Goal: Information Seeking & Learning: Find specific fact

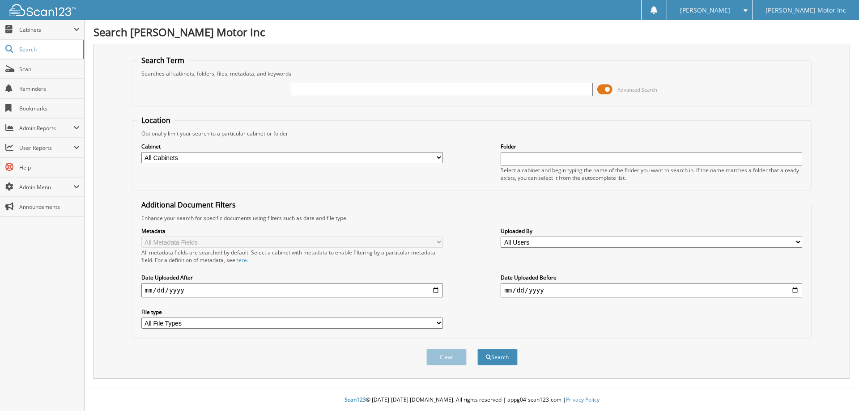
click at [332, 86] on input "text" at bounding box center [442, 89] width 302 height 13
type input "156252"
click at [477, 349] on button "Search" at bounding box center [497, 357] width 40 height 17
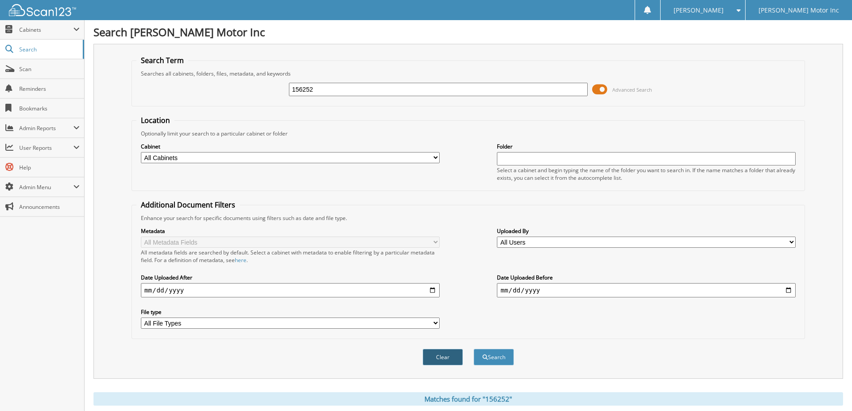
click at [448, 350] on button "Clear" at bounding box center [443, 357] width 40 height 17
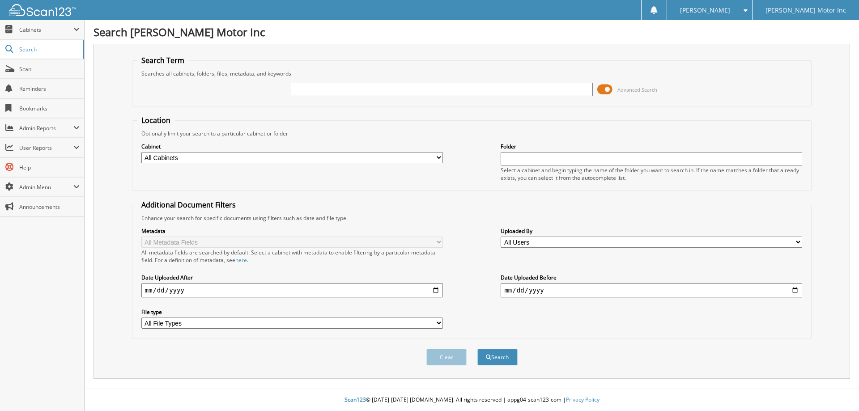
click at [408, 91] on input "text" at bounding box center [442, 89] width 302 height 13
type input "156270"
click at [477, 349] on button "Search" at bounding box center [497, 357] width 40 height 17
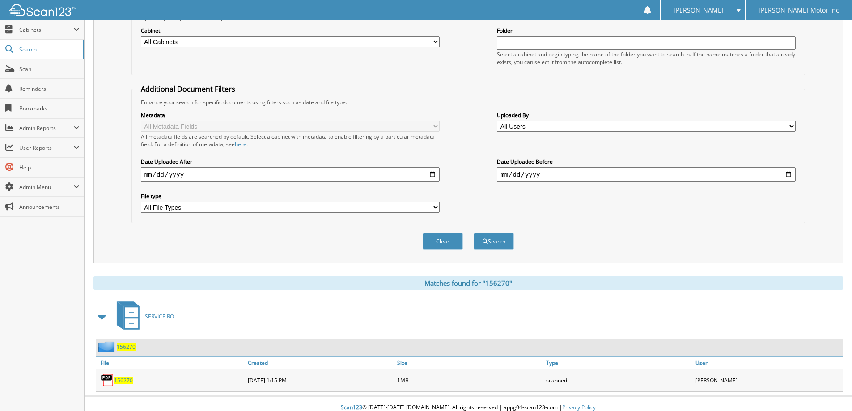
scroll to position [124, 0]
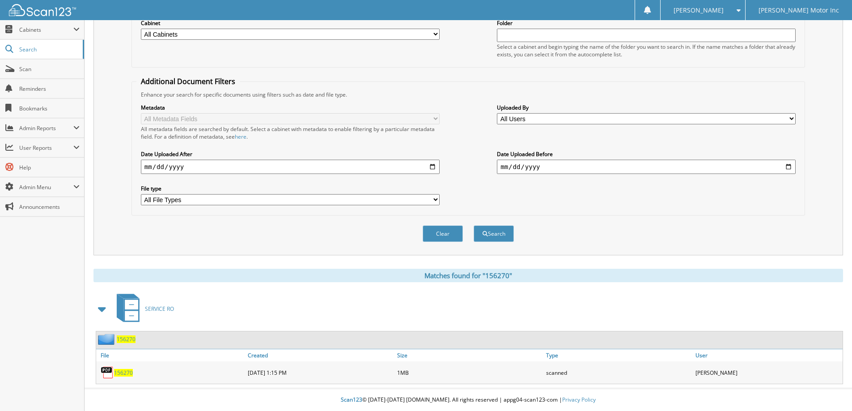
drag, startPoint x: 429, startPoint y: 228, endPoint x: 422, endPoint y: 202, distance: 26.8
click at [429, 228] on button "Clear" at bounding box center [443, 233] width 40 height 17
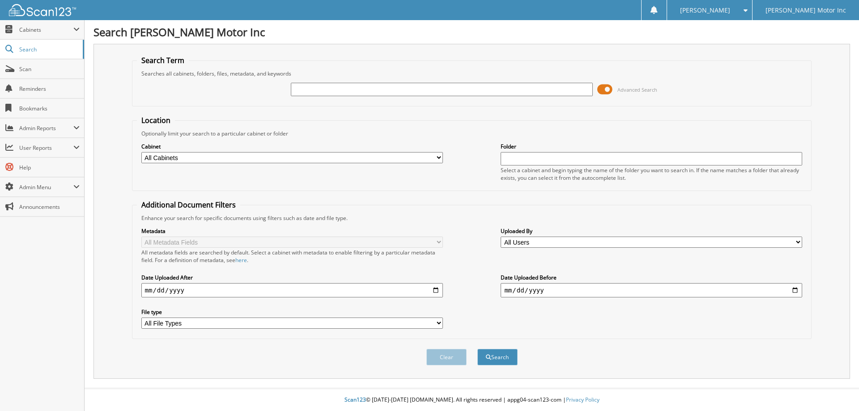
click at [420, 89] on input "text" at bounding box center [442, 89] width 302 height 13
type input "154909"
click at [477, 349] on button "Search" at bounding box center [497, 357] width 40 height 17
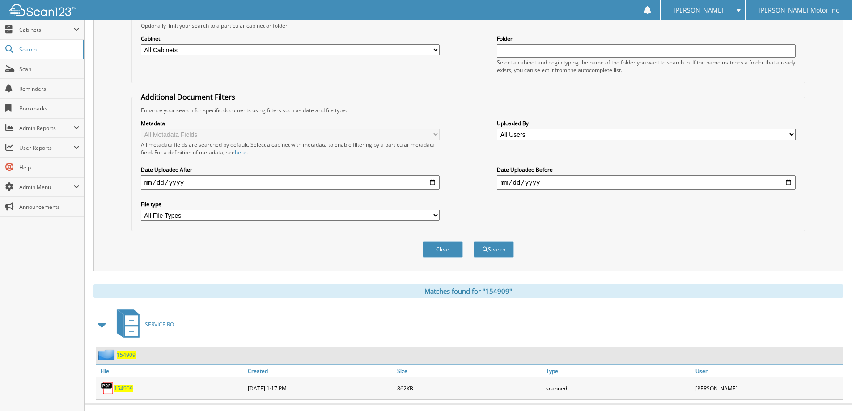
scroll to position [124, 0]
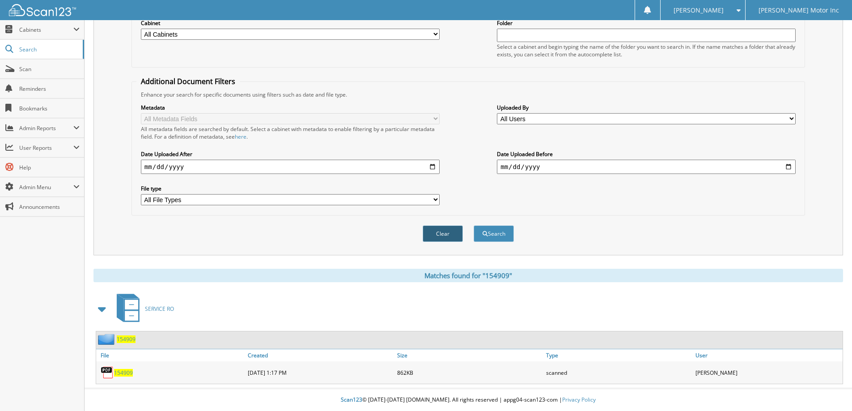
click at [437, 233] on button "Clear" at bounding box center [443, 233] width 40 height 17
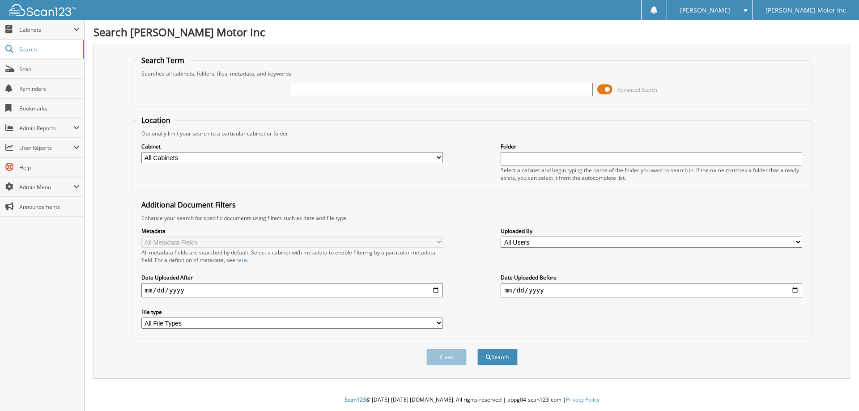
click at [434, 97] on div "Advanced Search" at bounding box center [472, 89] width 670 height 24
click at [429, 87] on input "text" at bounding box center [442, 89] width 302 height 13
type input "156280"
click at [477, 349] on button "Search" at bounding box center [497, 357] width 40 height 17
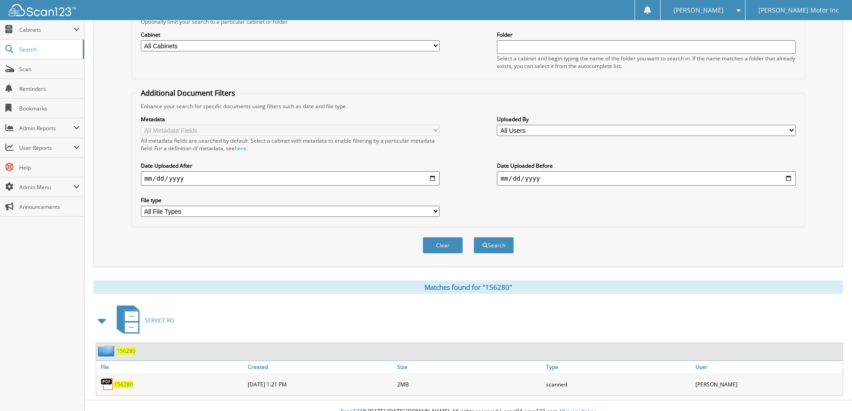
scroll to position [124, 0]
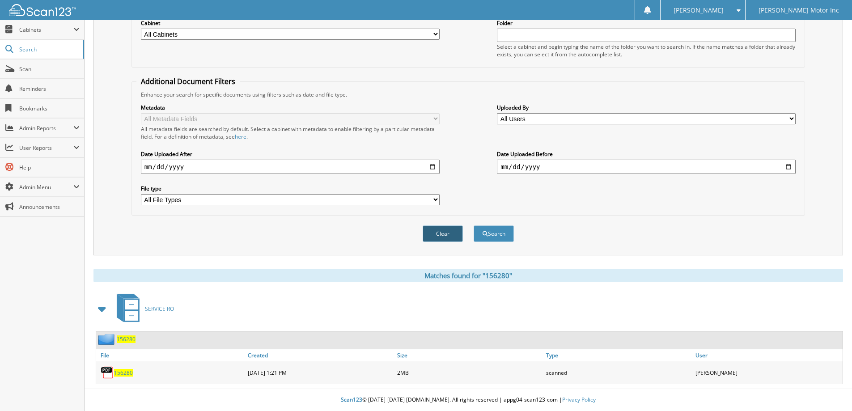
click at [439, 232] on button "Clear" at bounding box center [443, 233] width 40 height 17
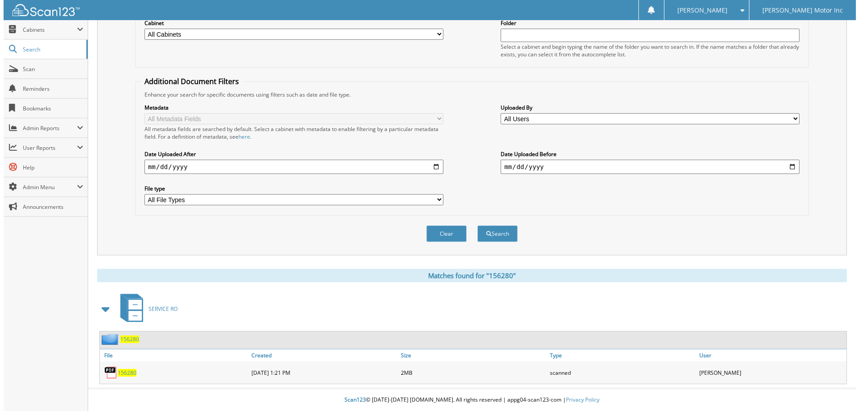
scroll to position [0, 0]
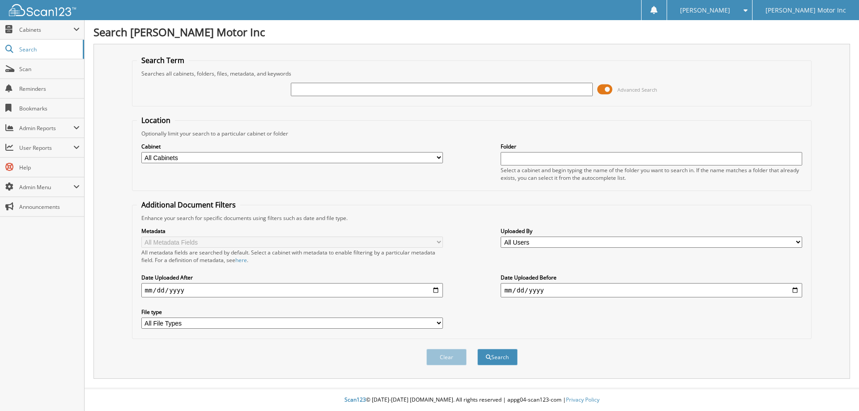
click at [379, 94] on input "text" at bounding box center [442, 89] width 302 height 13
type input "156272"
click at [477, 349] on button "Search" at bounding box center [497, 357] width 40 height 17
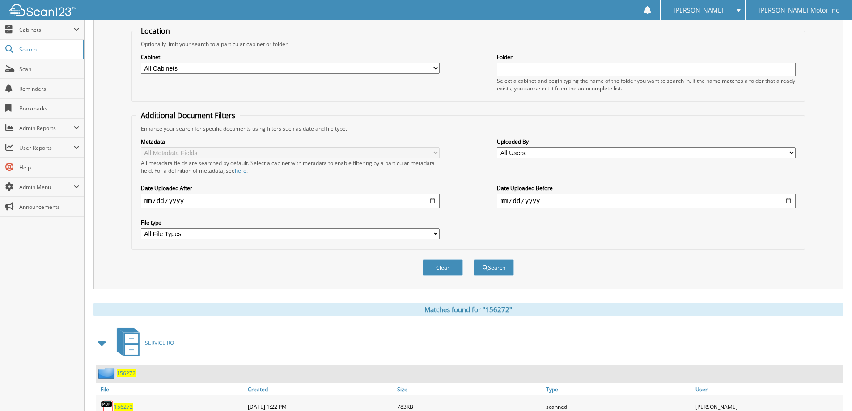
scroll to position [124, 0]
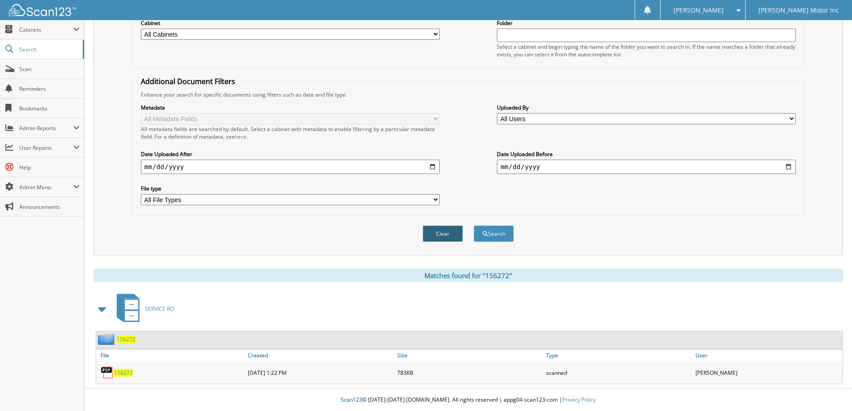
click at [450, 231] on button "Clear" at bounding box center [443, 233] width 40 height 17
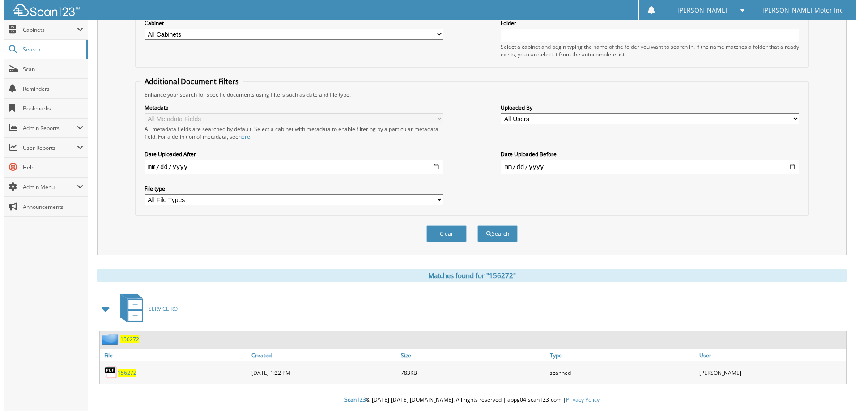
scroll to position [0, 0]
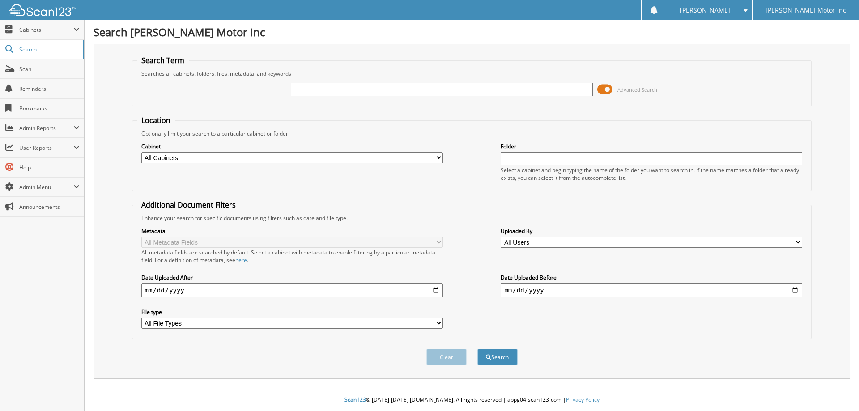
click at [397, 85] on input "text" at bounding box center [442, 89] width 302 height 13
type input "156285"
click at [477, 349] on button "Search" at bounding box center [497, 357] width 40 height 17
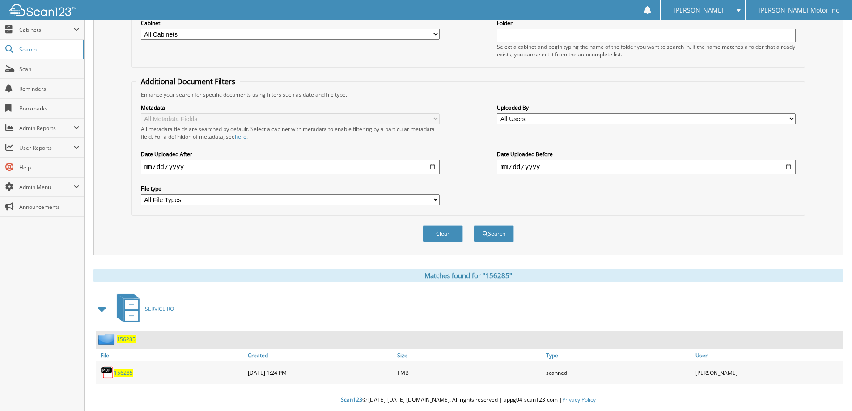
scroll to position [124, 0]
click at [436, 231] on button "Clear" at bounding box center [443, 233] width 40 height 17
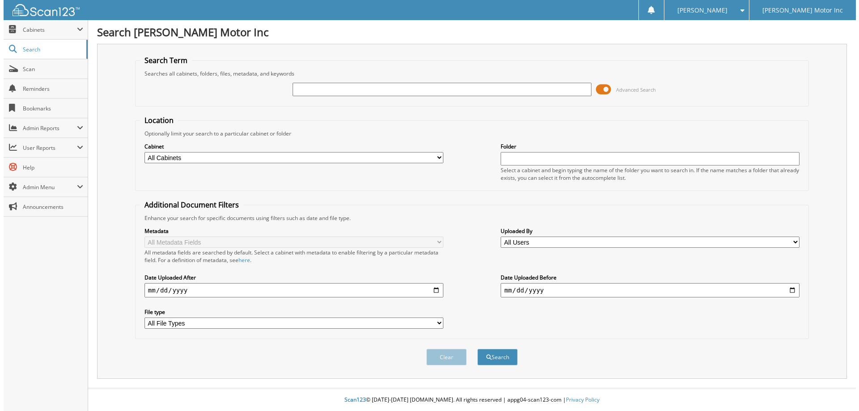
scroll to position [0, 0]
click at [400, 89] on input "text" at bounding box center [442, 89] width 302 height 13
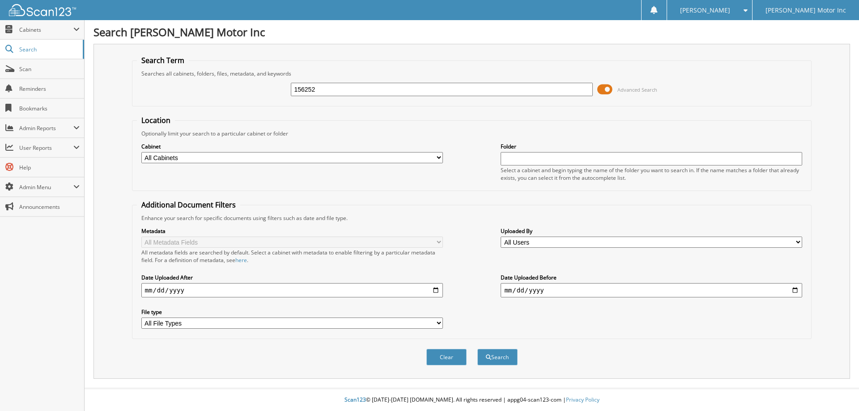
type input "156252"
click at [477, 349] on button "Search" at bounding box center [497, 357] width 40 height 17
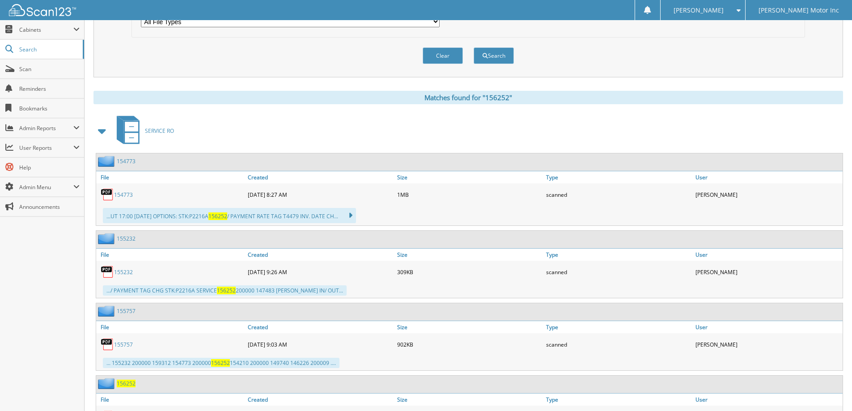
scroll to position [123, 0]
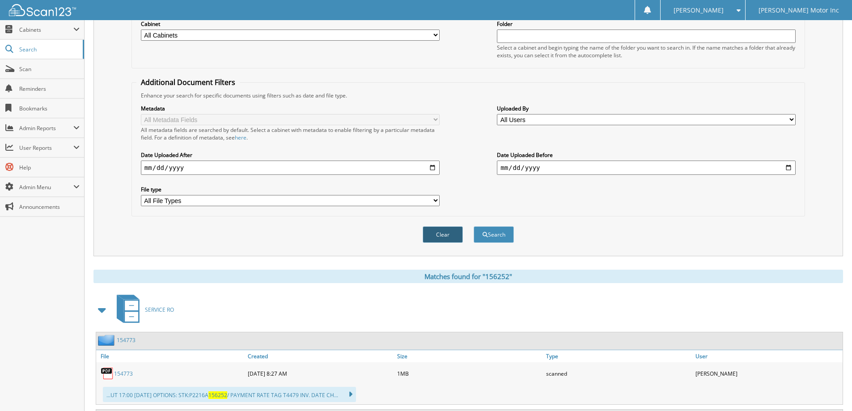
click at [444, 233] on button "Clear" at bounding box center [443, 234] width 40 height 17
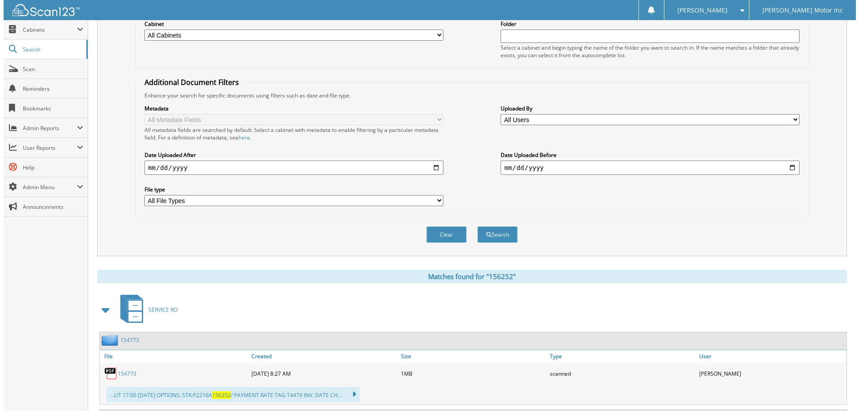
scroll to position [0, 0]
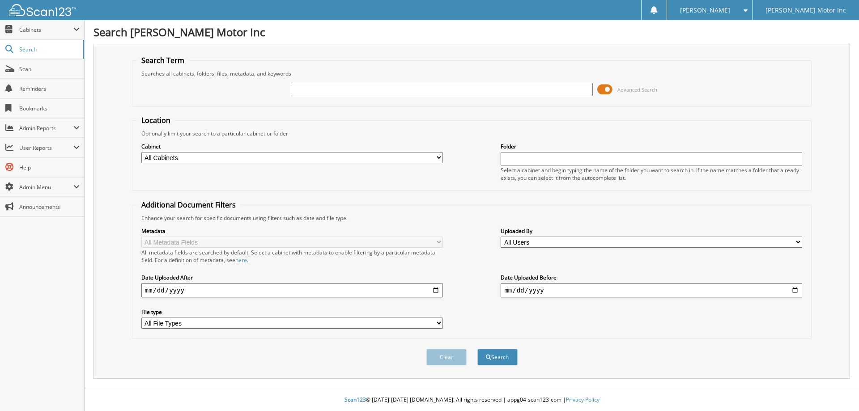
click at [374, 83] on input "text" at bounding box center [442, 89] width 302 height 13
type input "156273"
click at [477, 349] on button "Search" at bounding box center [497, 357] width 40 height 17
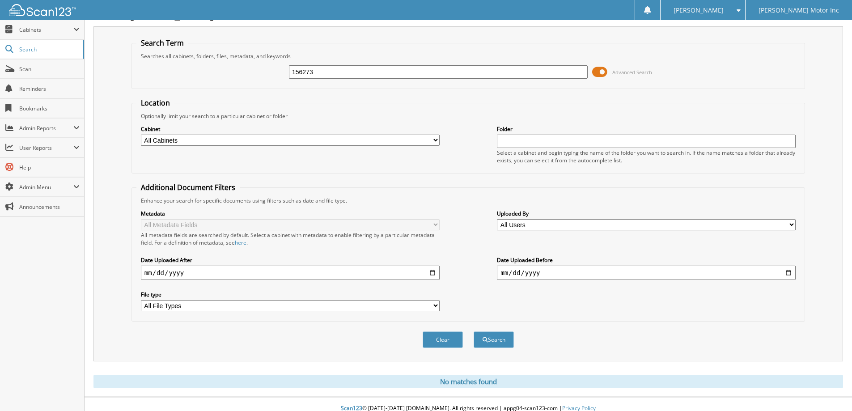
scroll to position [26, 0]
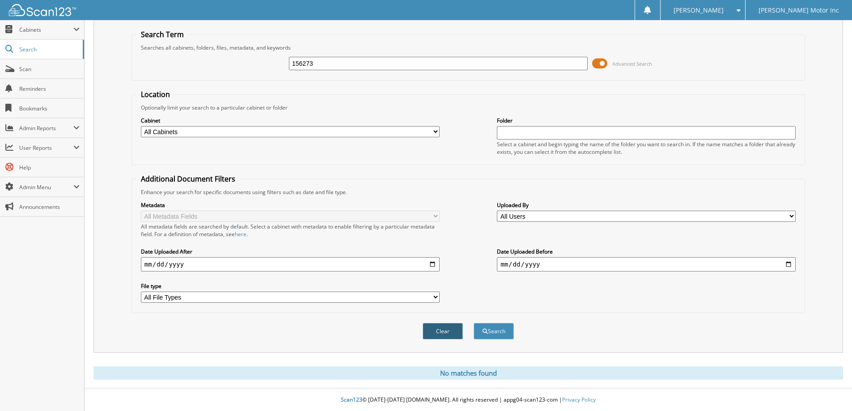
click at [445, 335] on button "Clear" at bounding box center [443, 331] width 40 height 17
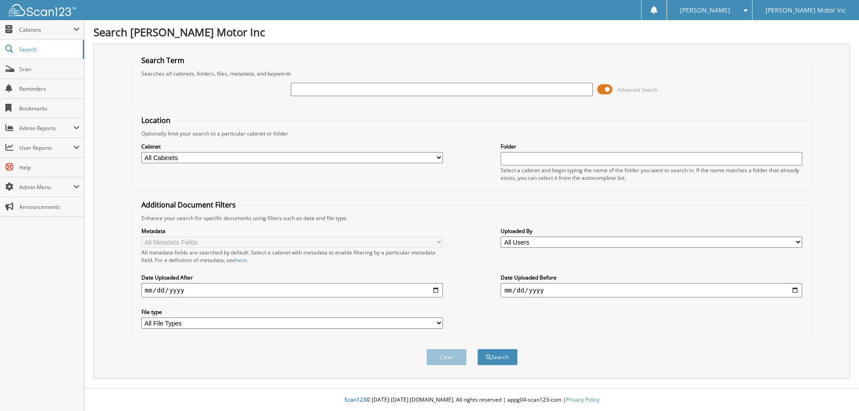
click at [481, 93] on input "text" at bounding box center [442, 89] width 302 height 13
type input "156252"
click at [477, 349] on button "Search" at bounding box center [497, 357] width 40 height 17
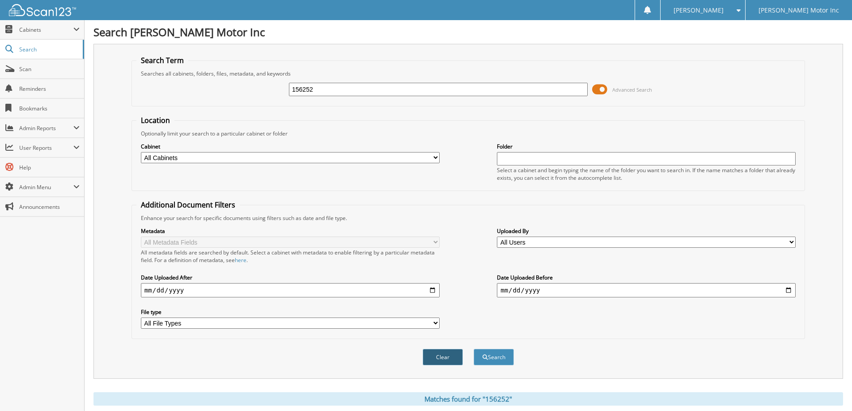
click at [433, 358] on button "Clear" at bounding box center [443, 357] width 40 height 17
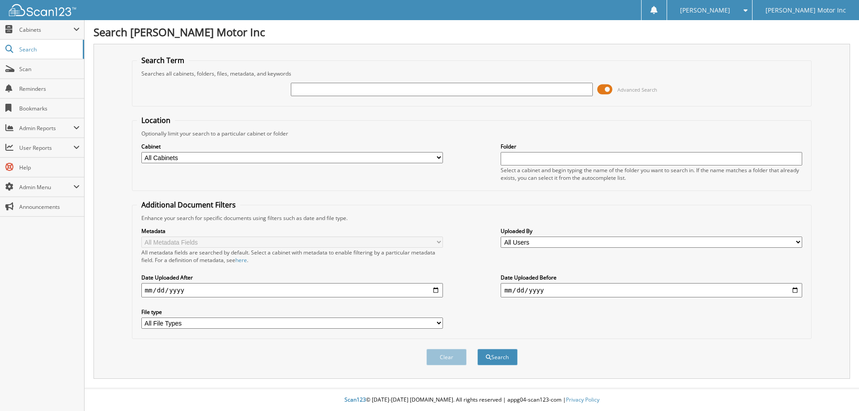
click at [423, 88] on input "text" at bounding box center [442, 89] width 302 height 13
type input "156273"
click at [477, 349] on button "Search" at bounding box center [497, 357] width 40 height 17
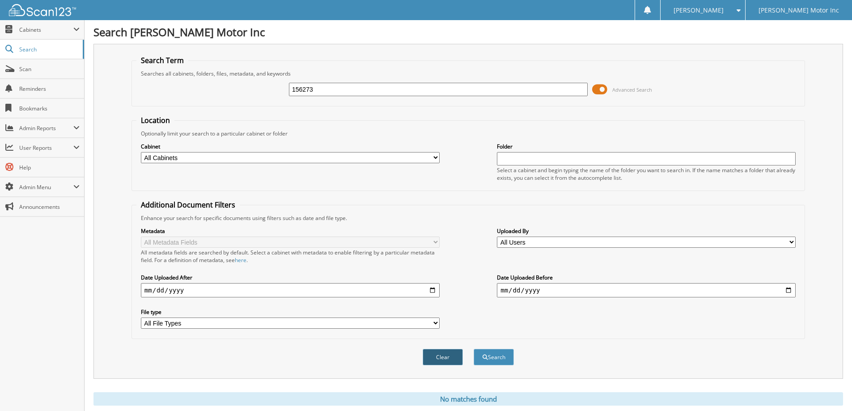
click at [444, 350] on button "Clear" at bounding box center [443, 357] width 40 height 17
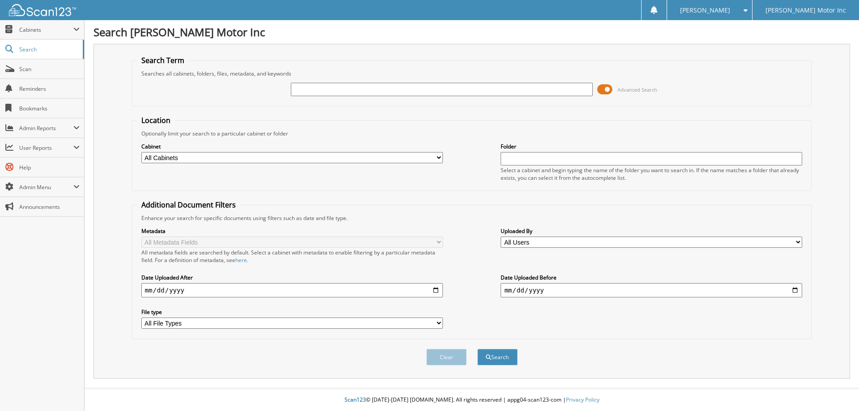
click at [414, 91] on input "text" at bounding box center [442, 89] width 302 height 13
type input "156300"
click at [477, 349] on button "Search" at bounding box center [497, 357] width 40 height 17
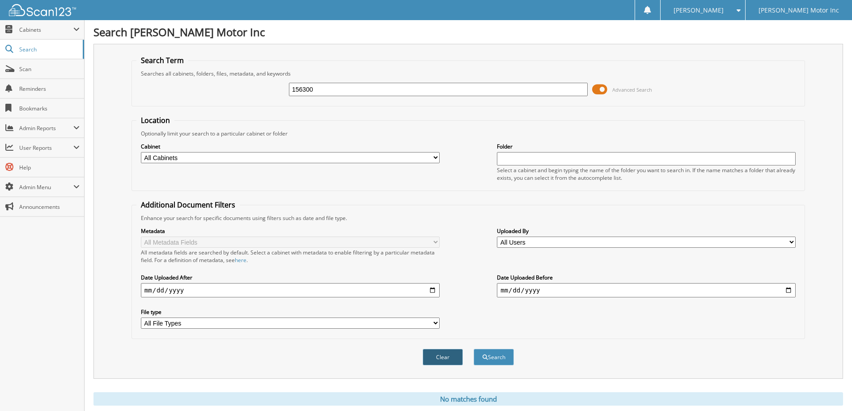
click at [429, 357] on button "Clear" at bounding box center [443, 357] width 40 height 17
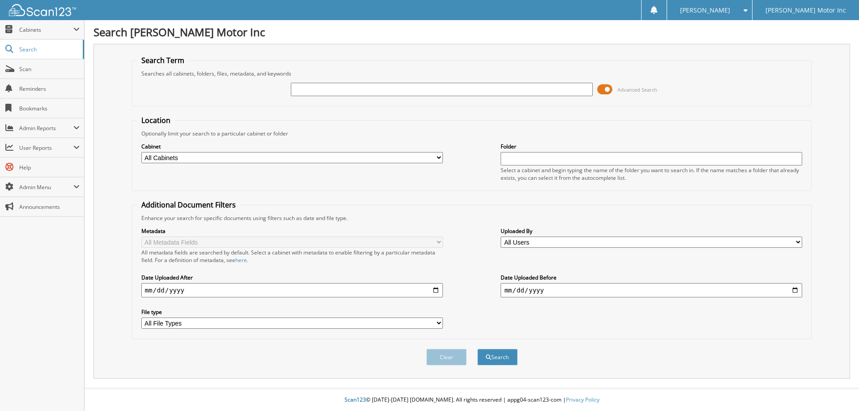
click at [444, 89] on input "text" at bounding box center [442, 89] width 302 height 13
type input "156273"
click at [477, 349] on button "Search" at bounding box center [497, 357] width 40 height 17
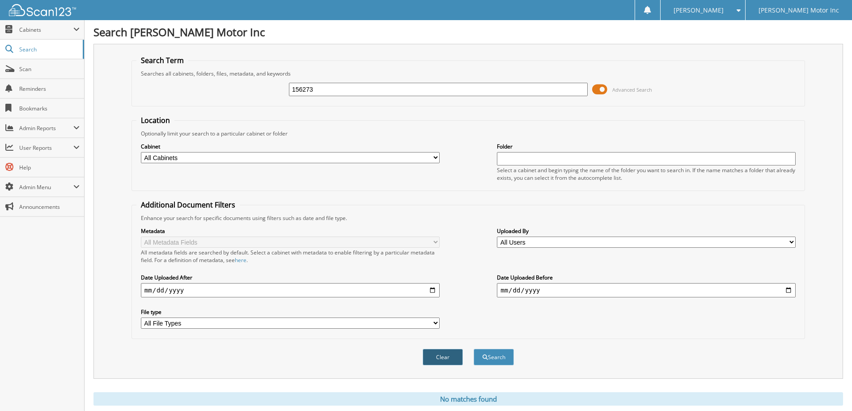
click at [444, 357] on button "Clear" at bounding box center [443, 357] width 40 height 17
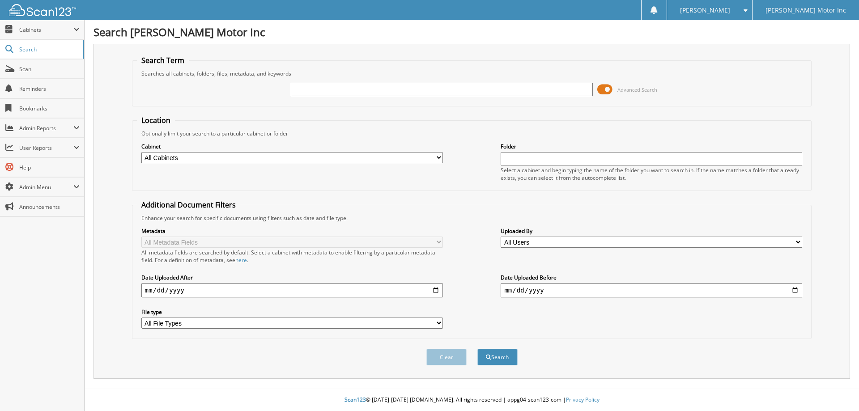
click at [380, 89] on input "text" at bounding box center [442, 89] width 302 height 13
type input "156273"
click at [477, 349] on button "Search" at bounding box center [497, 357] width 40 height 17
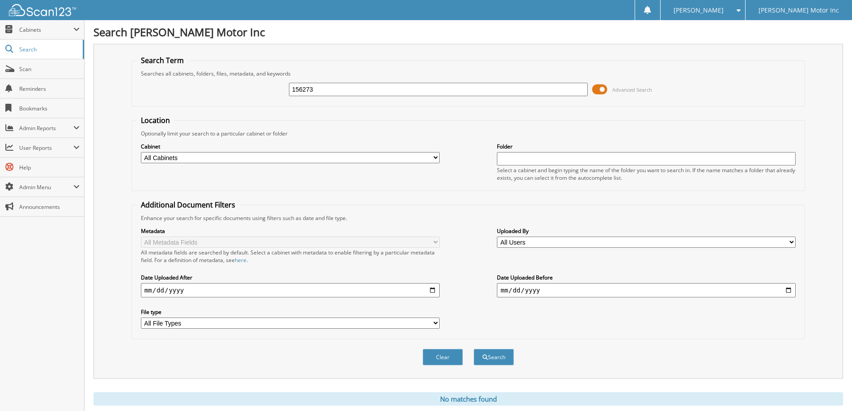
click at [401, 91] on input "156273" at bounding box center [438, 89] width 299 height 13
click at [444, 351] on button "Clear" at bounding box center [443, 357] width 40 height 17
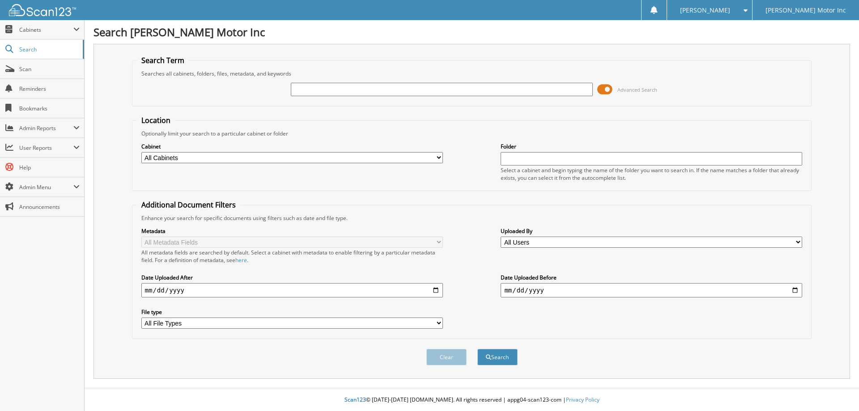
click at [433, 87] on input "text" at bounding box center [442, 89] width 302 height 13
type input "156273"
click at [477, 349] on button "Search" at bounding box center [497, 357] width 40 height 17
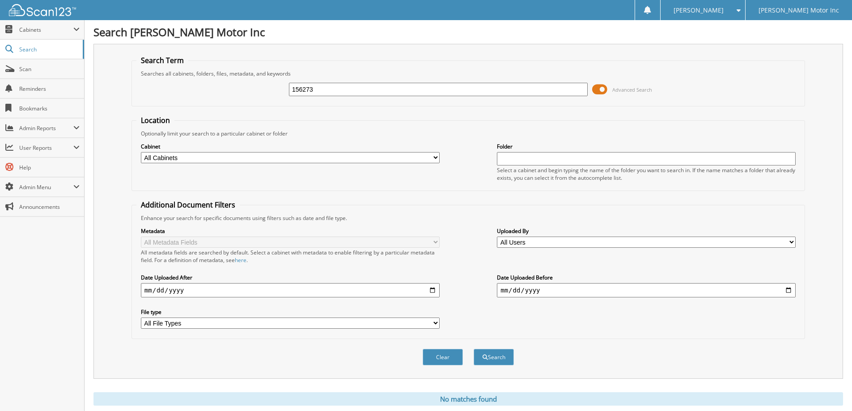
click at [409, 94] on input "156273" at bounding box center [438, 89] width 299 height 13
click at [437, 360] on button "Clear" at bounding box center [443, 357] width 40 height 17
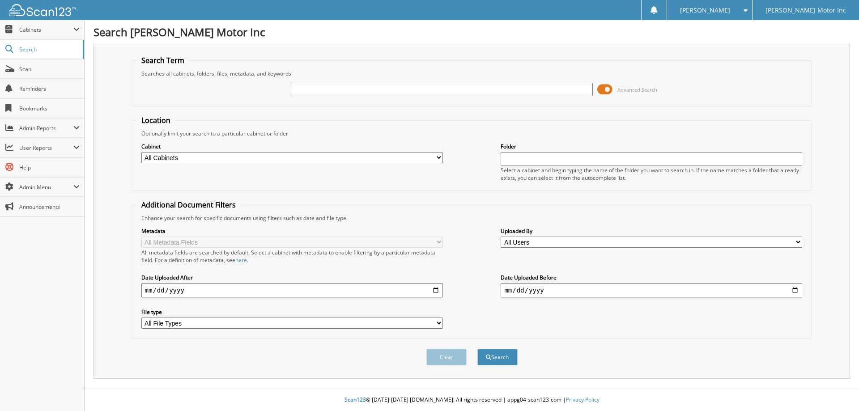
click at [356, 94] on input "text" at bounding box center [442, 89] width 302 height 13
type input "156300"
click at [477, 349] on button "Search" at bounding box center [497, 357] width 40 height 17
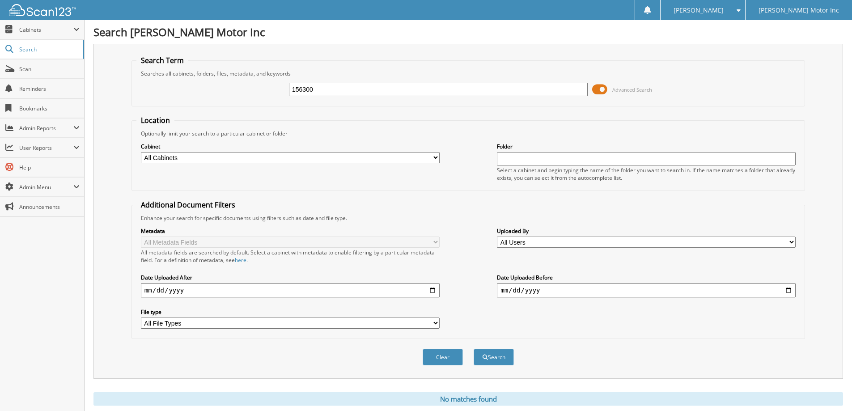
click at [439, 87] on input "156300" at bounding box center [438, 89] width 299 height 13
click at [439, 353] on button "Clear" at bounding box center [443, 357] width 40 height 17
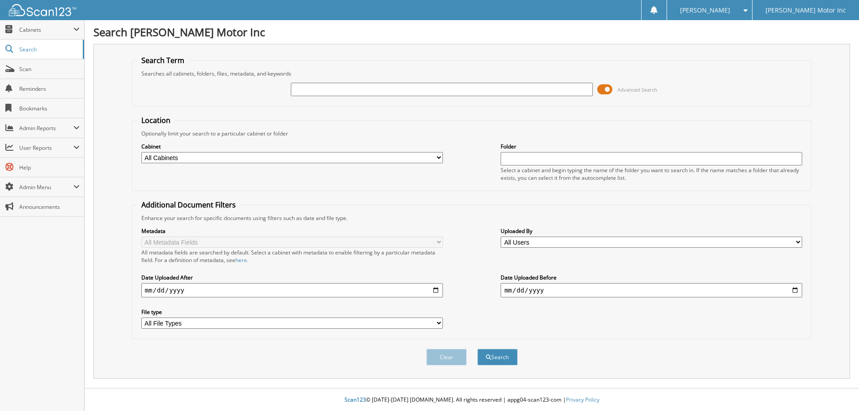
click at [375, 85] on input "text" at bounding box center [442, 89] width 302 height 13
type input "156273"
click at [477, 349] on button "Search" at bounding box center [497, 357] width 40 height 17
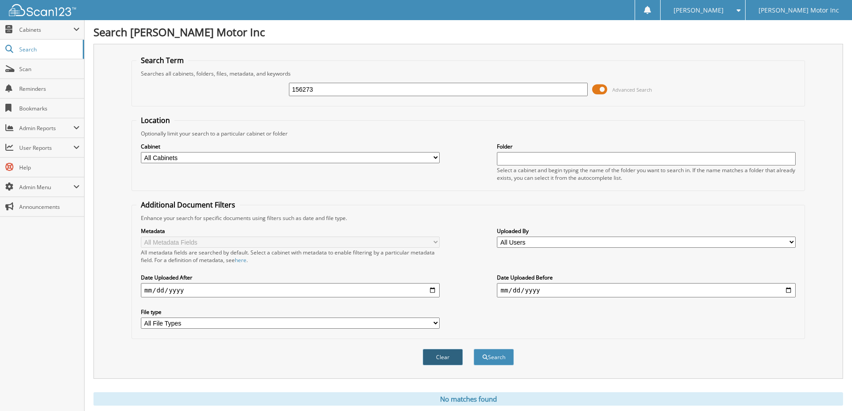
click at [453, 357] on button "Clear" at bounding box center [443, 357] width 40 height 17
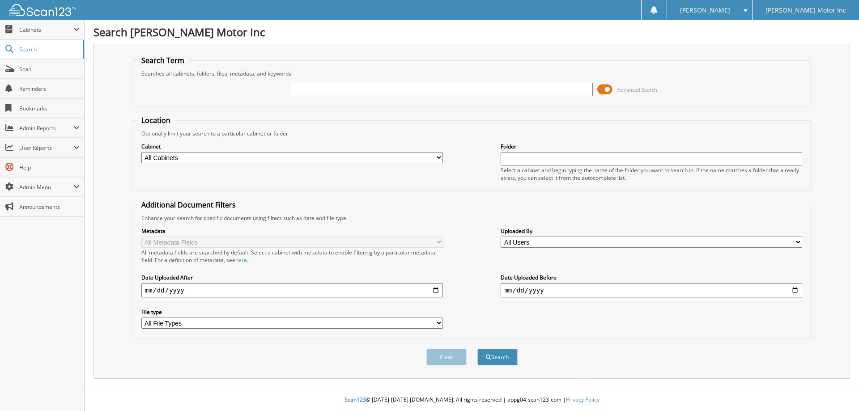
click at [334, 91] on input "text" at bounding box center [442, 89] width 302 height 13
type input "156300"
click at [477, 349] on button "Search" at bounding box center [497, 357] width 40 height 17
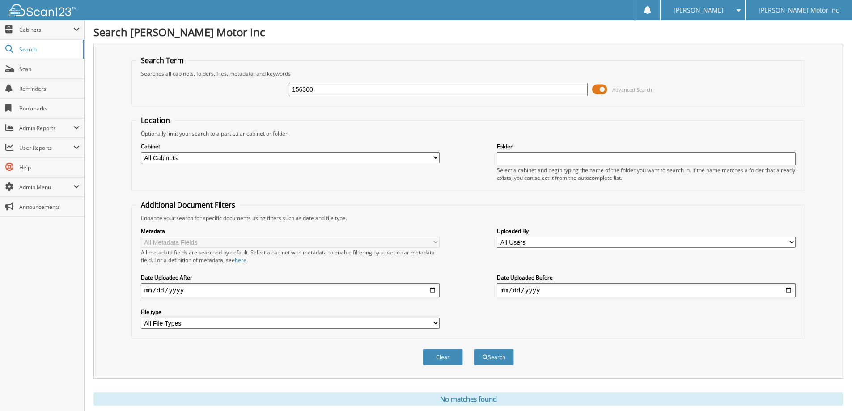
click at [336, 95] on input "156300" at bounding box center [438, 89] width 299 height 13
click at [474, 349] on button "Search" at bounding box center [494, 357] width 40 height 17
click at [322, 88] on input "156300" at bounding box center [438, 89] width 299 height 13
type input "1"
type input "156300"
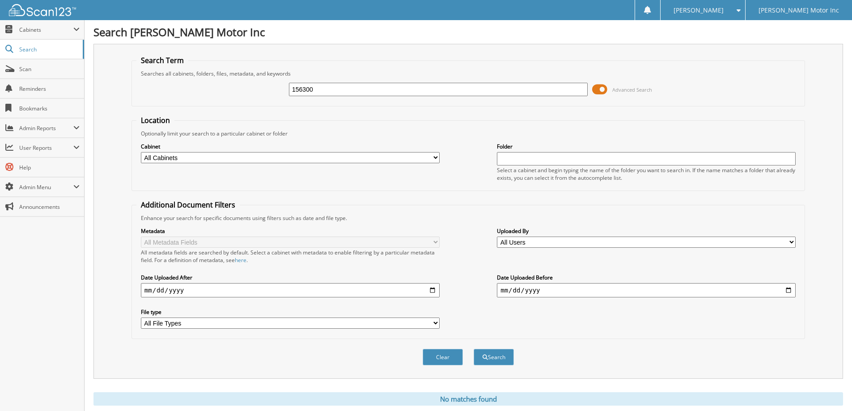
click at [474, 349] on button "Search" at bounding box center [494, 357] width 40 height 17
click at [442, 352] on button "Clear" at bounding box center [443, 357] width 40 height 17
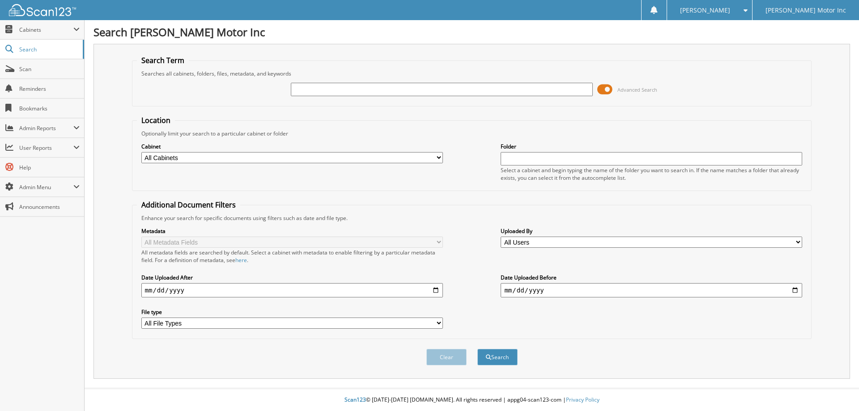
click at [377, 89] on input "text" at bounding box center [442, 89] width 302 height 13
type input "156273"
click at [477, 349] on button "Search" at bounding box center [497, 357] width 40 height 17
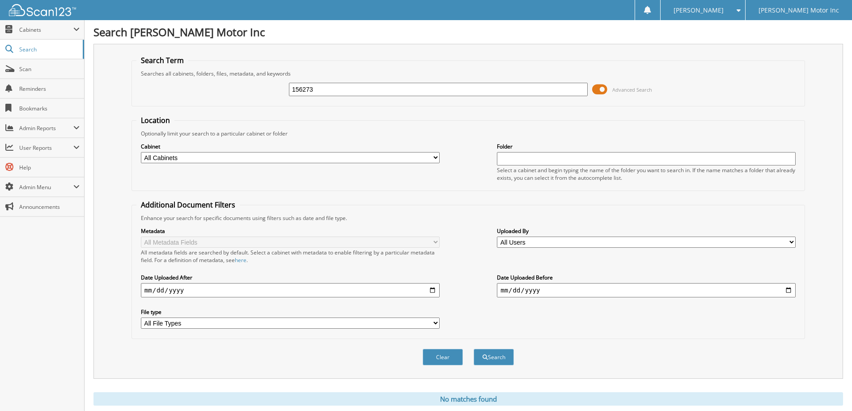
click at [371, 89] on input "156273" at bounding box center [438, 89] width 299 height 13
type input "1"
type input "156273"
click at [474, 349] on button "Search" at bounding box center [494, 357] width 40 height 17
click at [362, 89] on input "156273" at bounding box center [438, 89] width 299 height 13
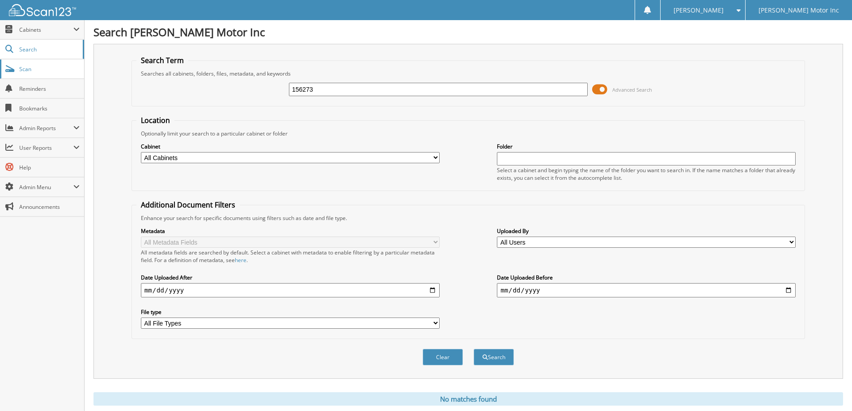
click at [47, 70] on span "Scan" at bounding box center [49, 69] width 60 height 8
